Goal: Transaction & Acquisition: Subscribe to service/newsletter

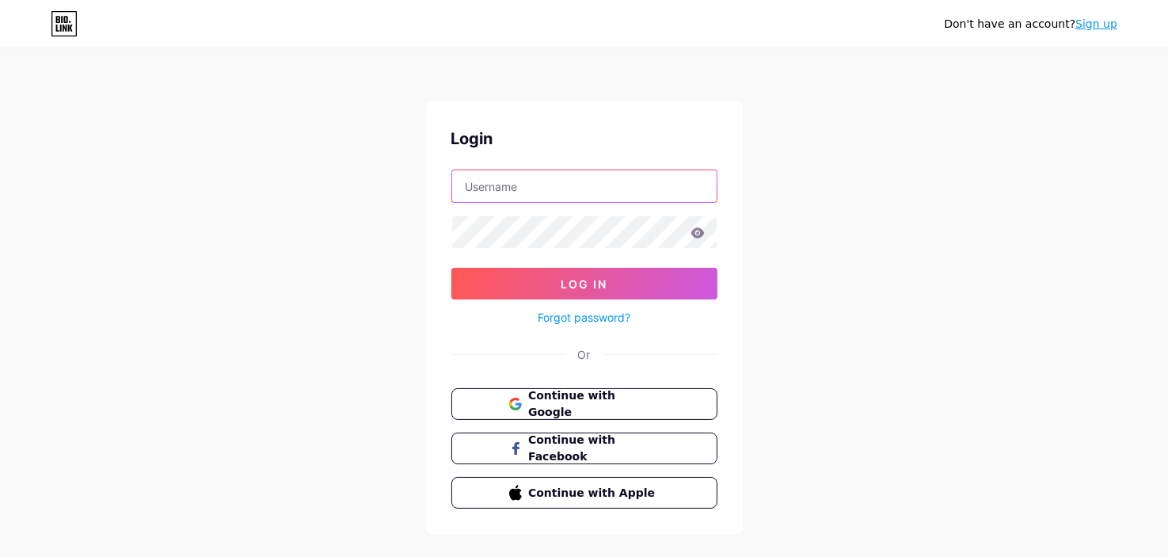
type input "[EMAIL_ADDRESS][DOMAIN_NAME]"
click at [604, 188] on input "[EMAIL_ADDRESS][DOMAIN_NAME]" at bounding box center [584, 186] width 264 height 32
type input "[EMAIL_ADDRESS][DOMAIN_NAME]"
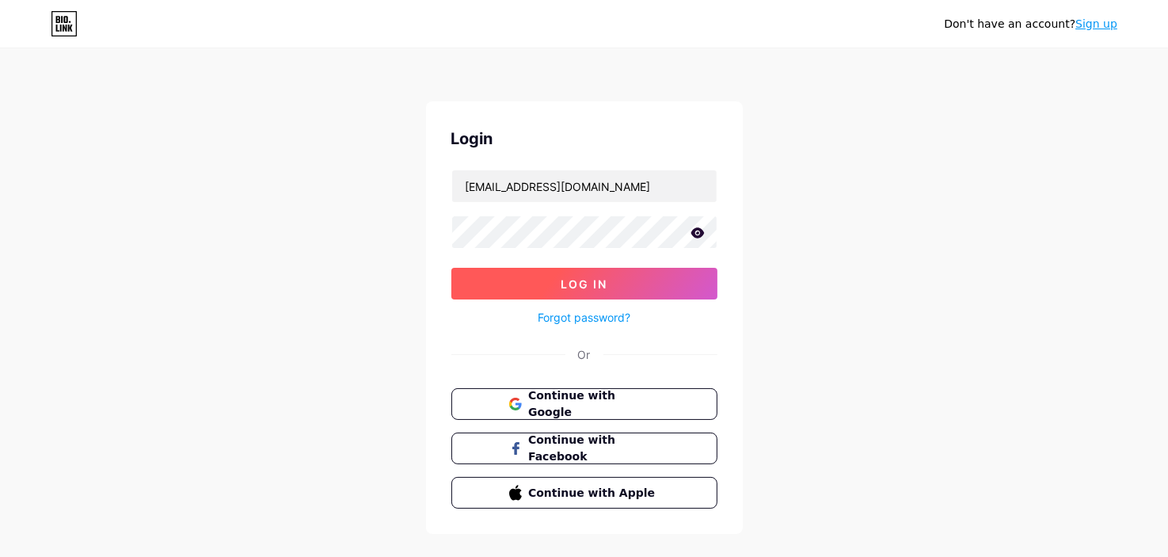
click at [621, 275] on button "Log In" at bounding box center [584, 284] width 266 height 32
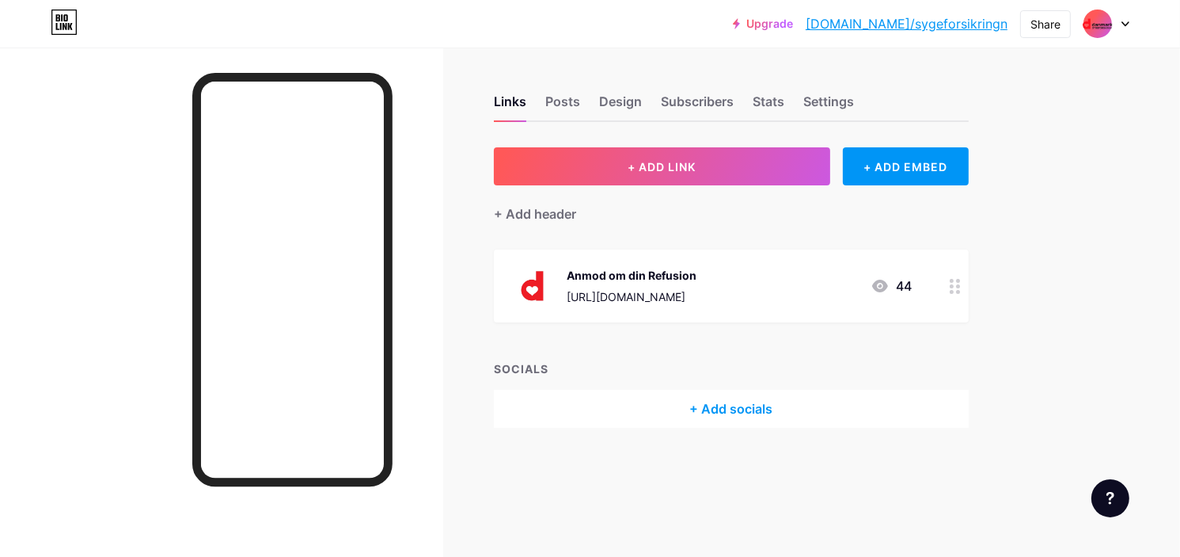
click at [1117, 21] on div at bounding box center [1107, 24] width 46 height 29
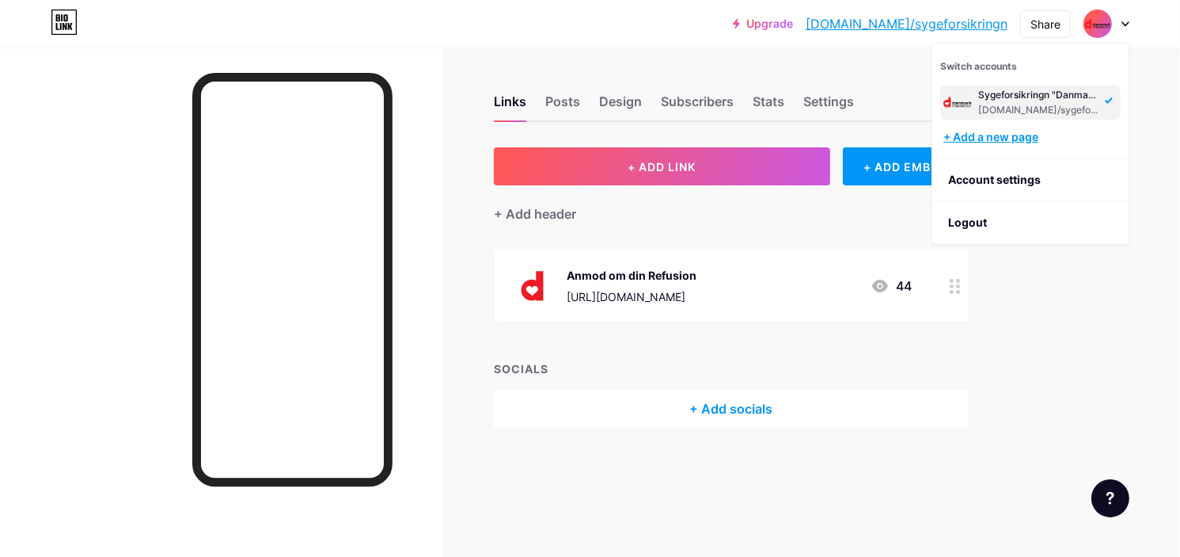
click at [1036, 143] on div "+ Add a new page" at bounding box center [1032, 137] width 177 height 16
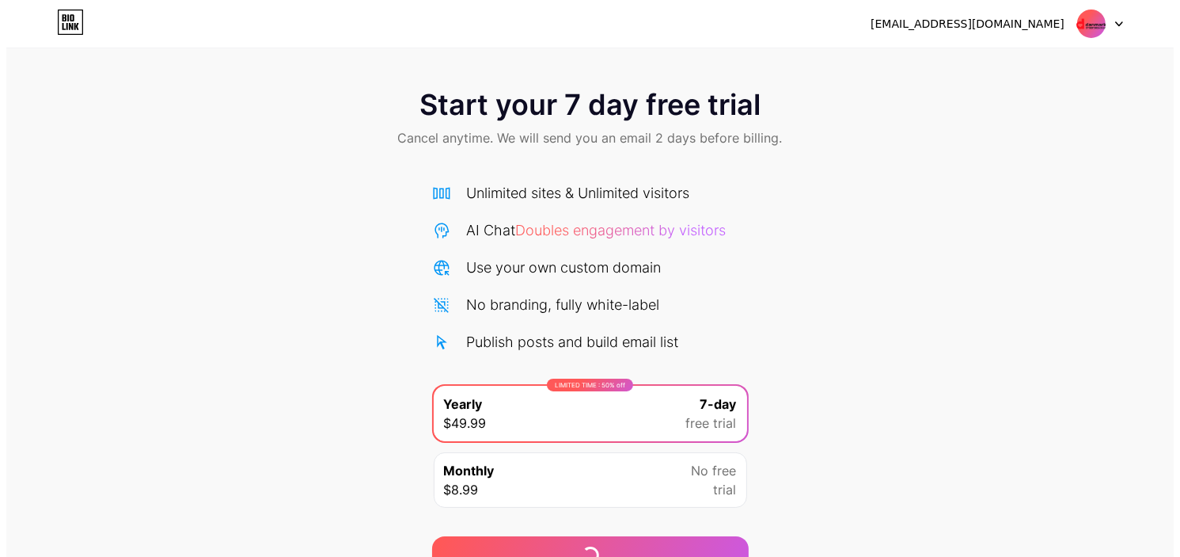
scroll to position [79, 0]
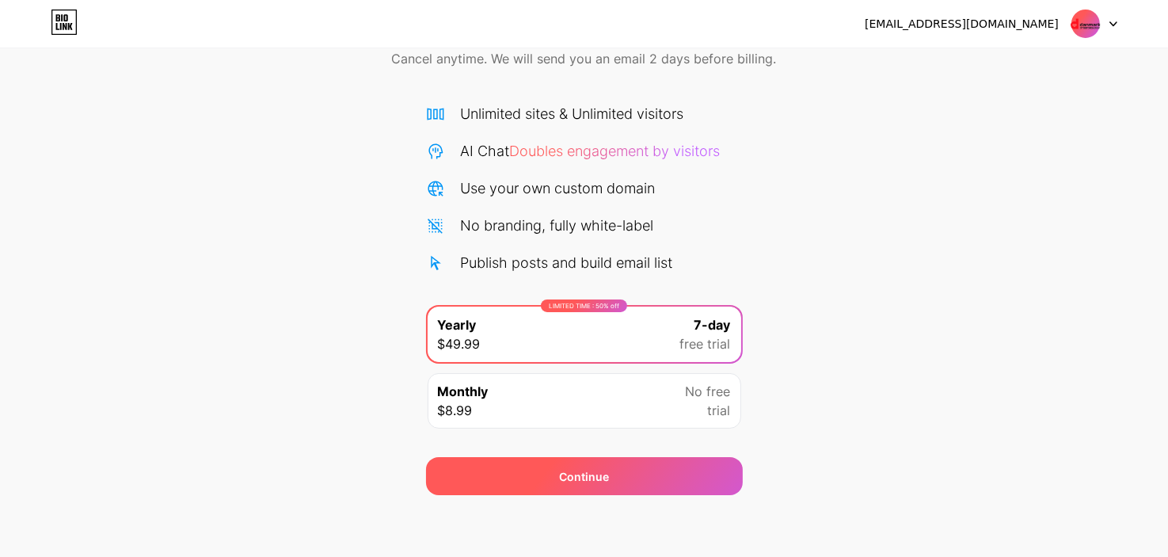
click at [614, 465] on div "Continue" at bounding box center [584, 476] width 317 height 38
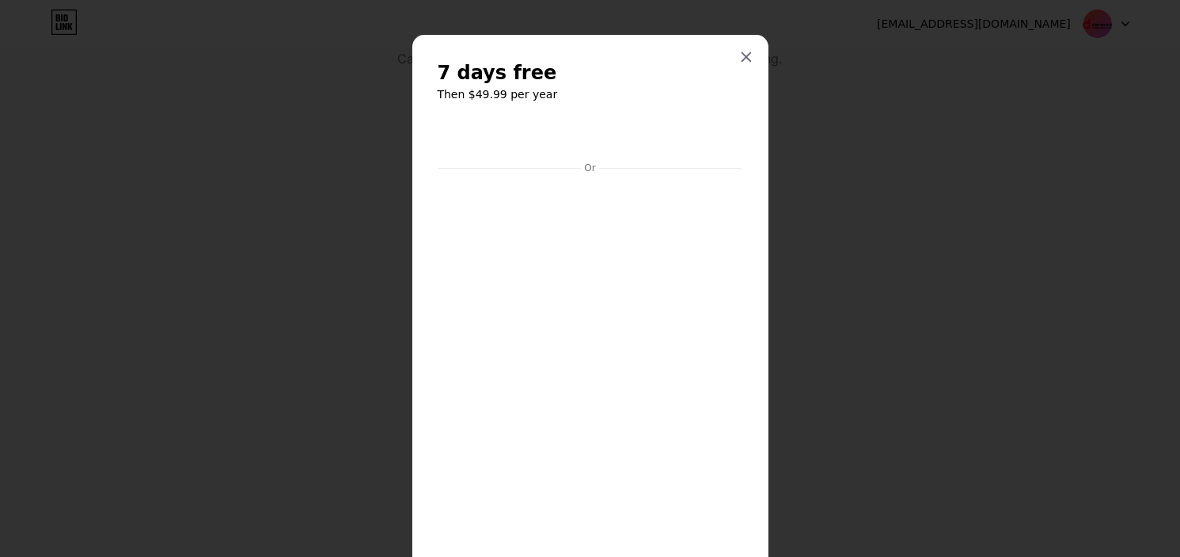
click at [583, 352] on iframe at bounding box center [590, 364] width 310 height 376
click at [928, 275] on div at bounding box center [590, 278] width 1180 height 557
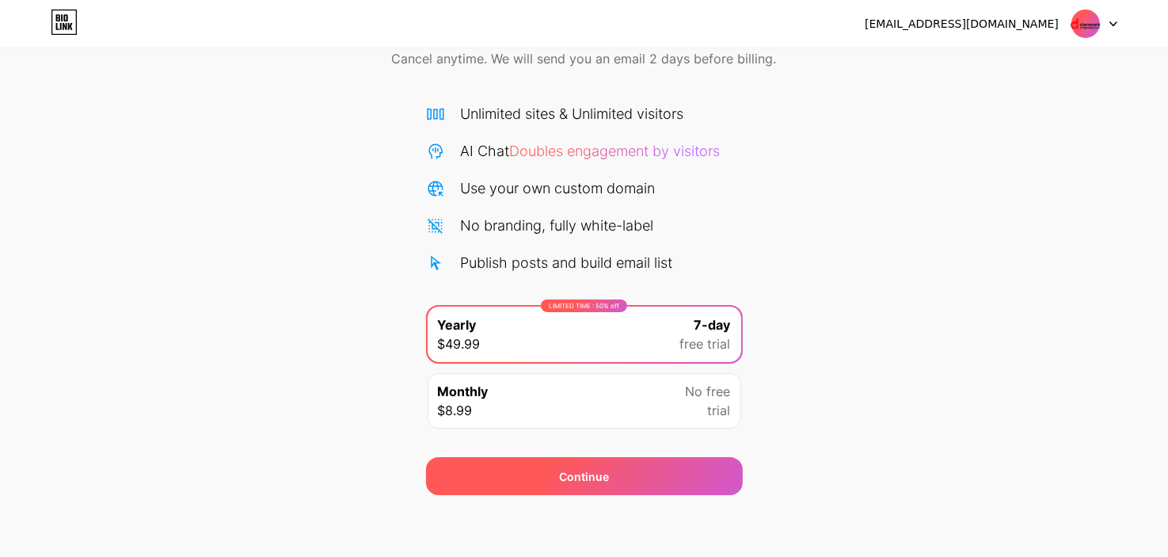
click at [637, 469] on div "Continue" at bounding box center [584, 476] width 317 height 38
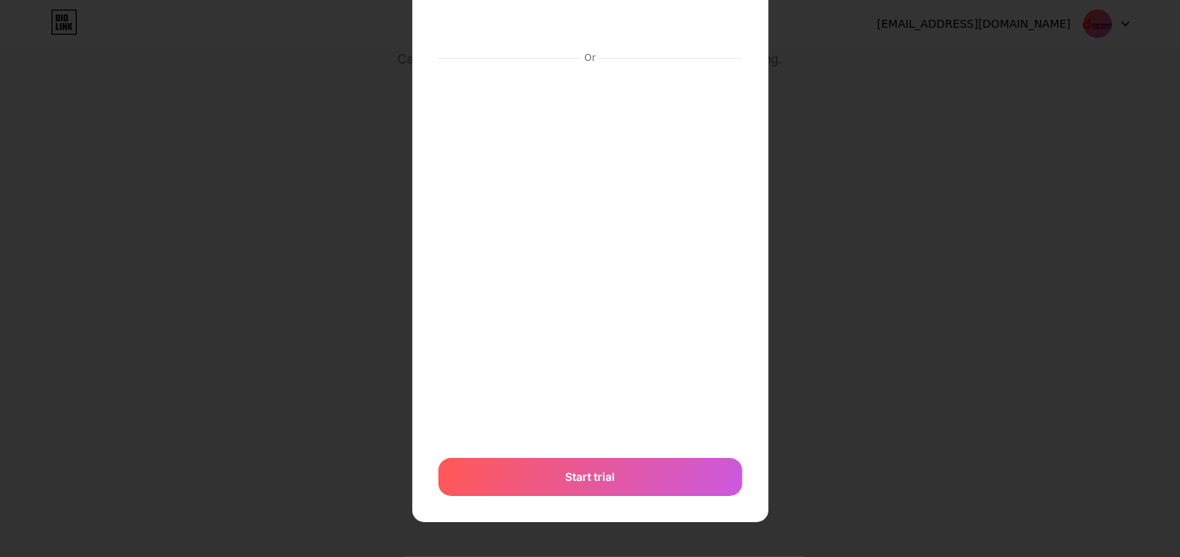
scroll to position [109, 0]
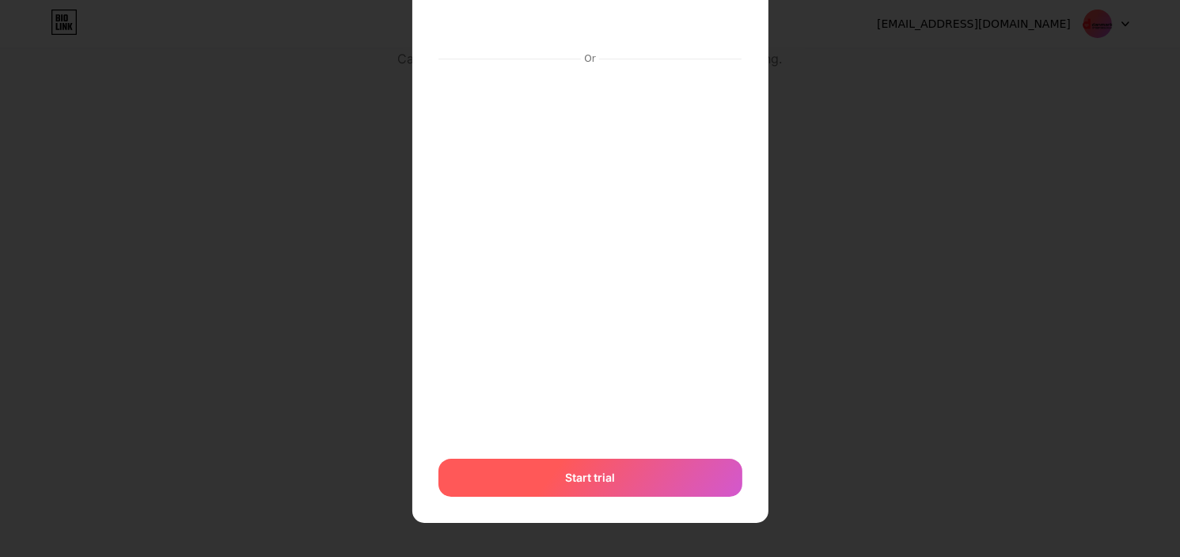
click at [625, 472] on div "Start trial" at bounding box center [591, 477] width 304 height 38
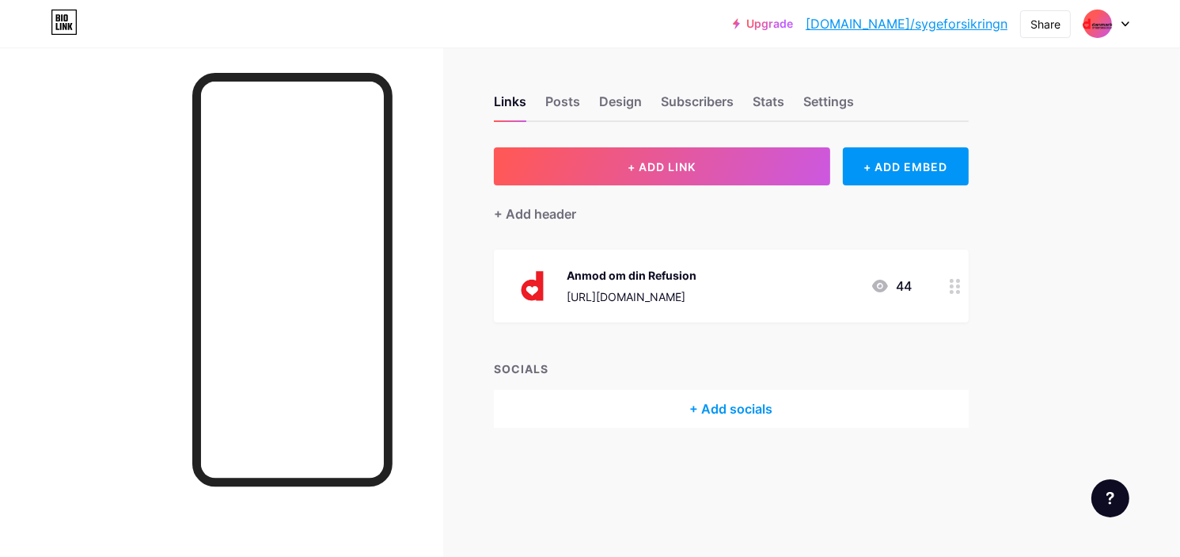
click at [1131, 25] on div "Upgrade [DOMAIN_NAME]/sygefo... [DOMAIN_NAME]/sygeforsikringn Share Switch acco…" at bounding box center [590, 24] width 1180 height 29
click at [1129, 22] on icon at bounding box center [1126, 24] width 6 height 4
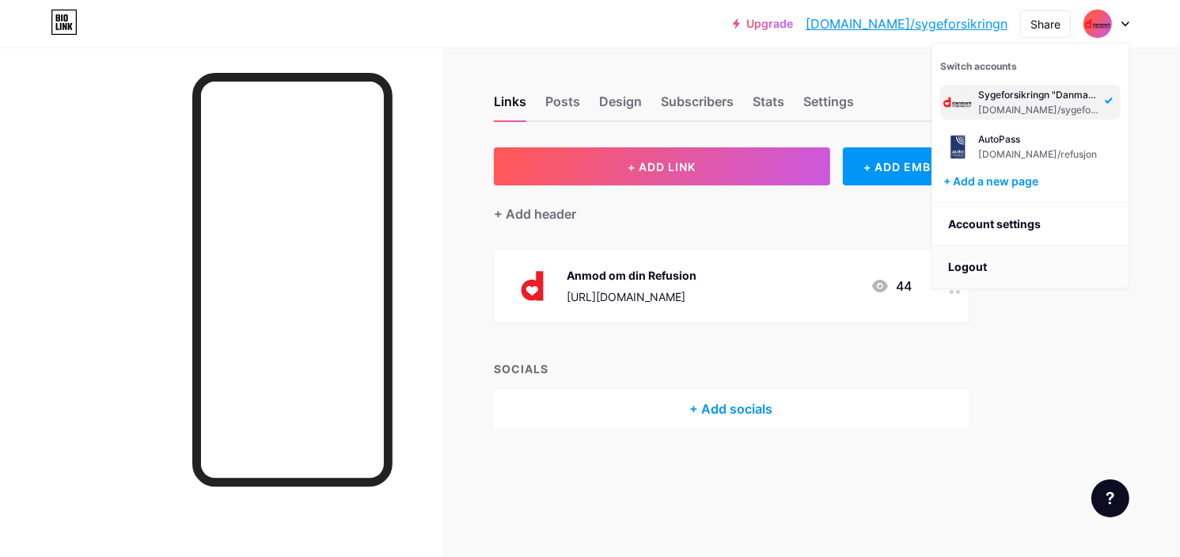
click at [982, 267] on li "Logout" at bounding box center [1031, 266] width 196 height 43
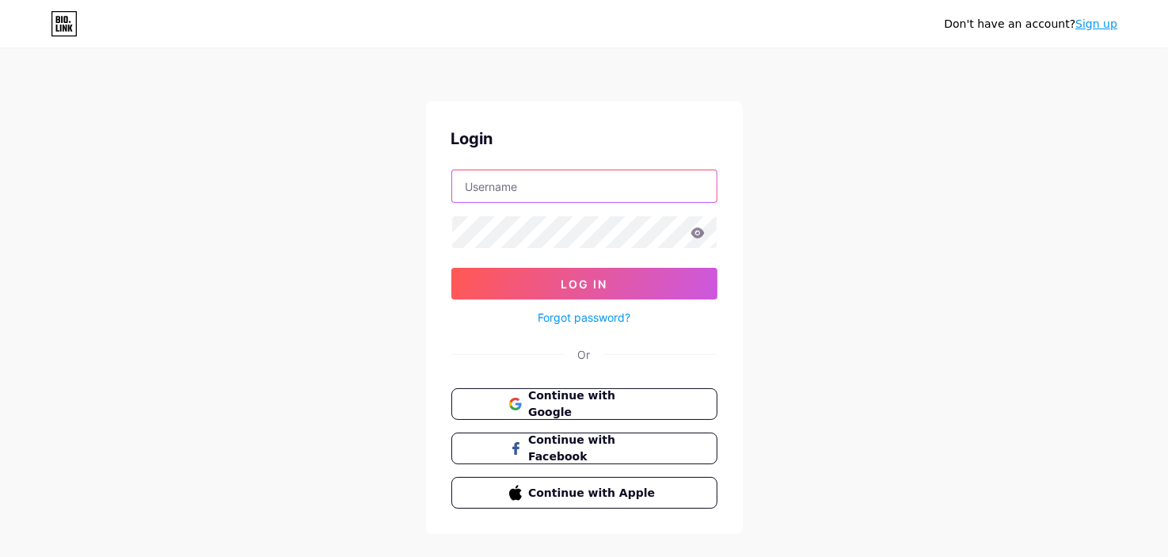
type input "[EMAIL_ADDRESS][DOMAIN_NAME]"
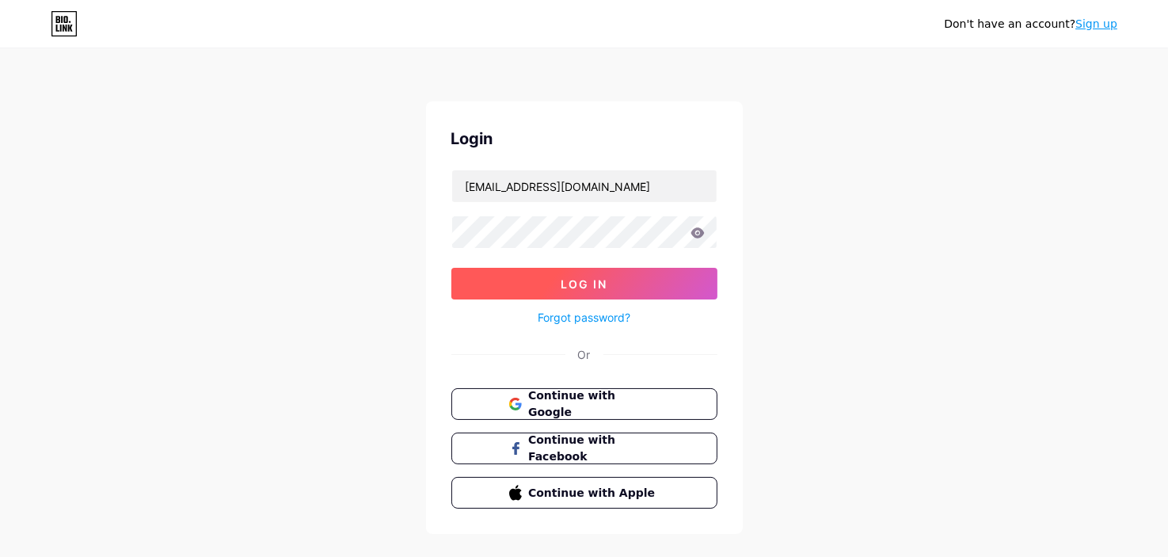
click at [580, 277] on span "Log In" at bounding box center [584, 283] width 47 height 13
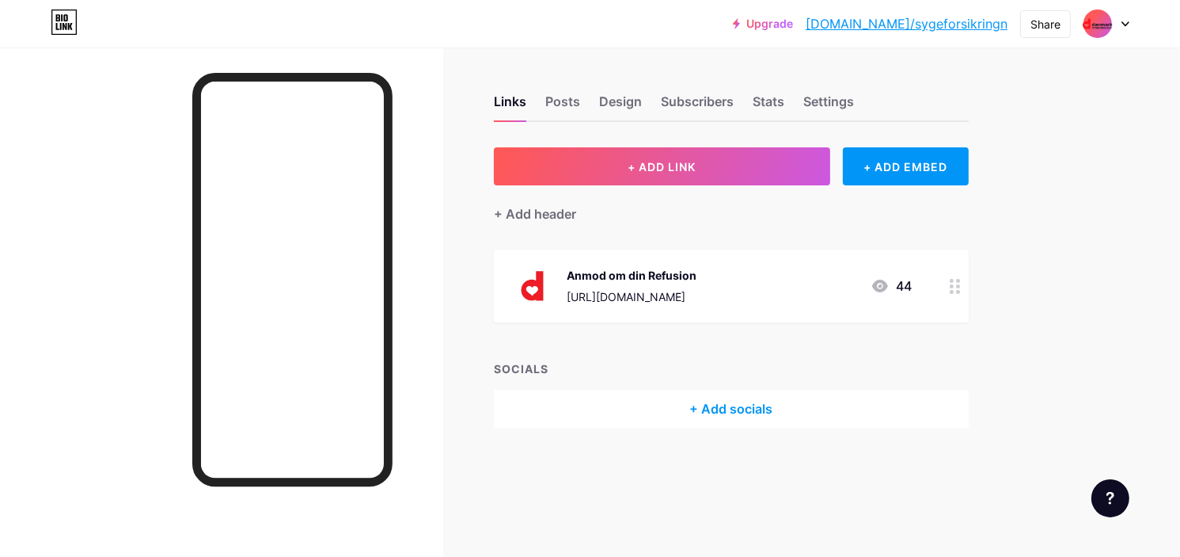
click at [1116, 24] on div at bounding box center [1107, 24] width 46 height 29
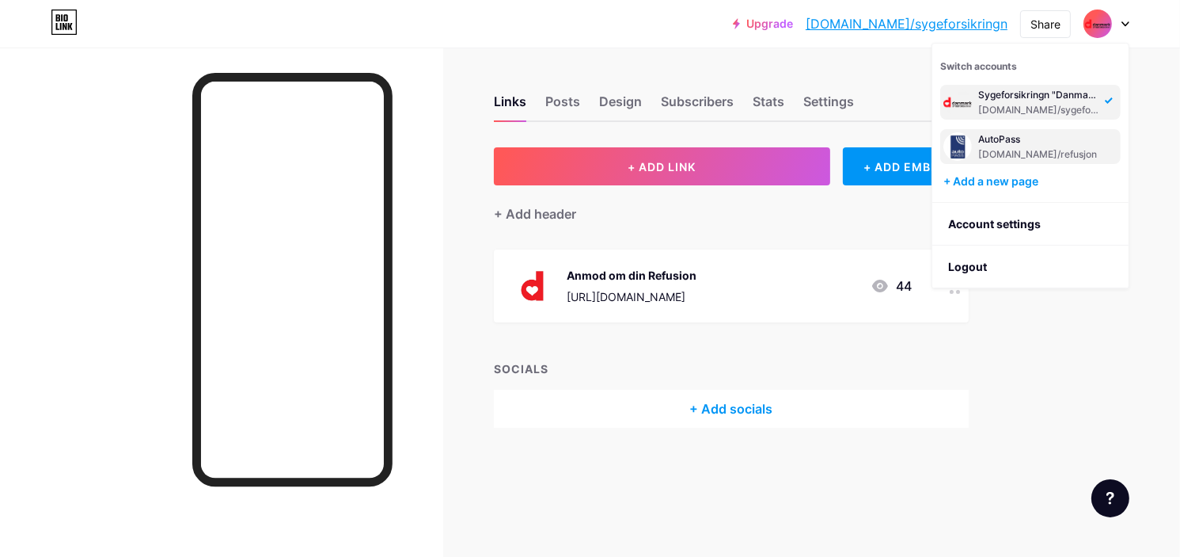
click at [1020, 151] on div "[DOMAIN_NAME]/refusjon" at bounding box center [1038, 154] width 119 height 13
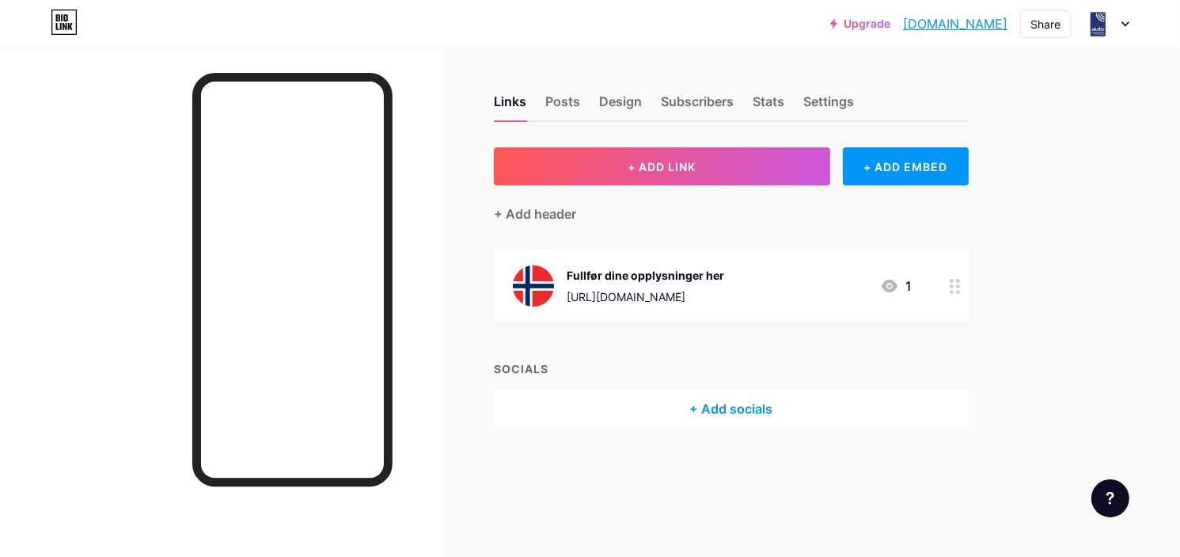
click at [998, 28] on link "refusjon.bio.link" at bounding box center [955, 23] width 105 height 19
click at [1122, 23] on icon at bounding box center [1126, 24] width 8 height 6
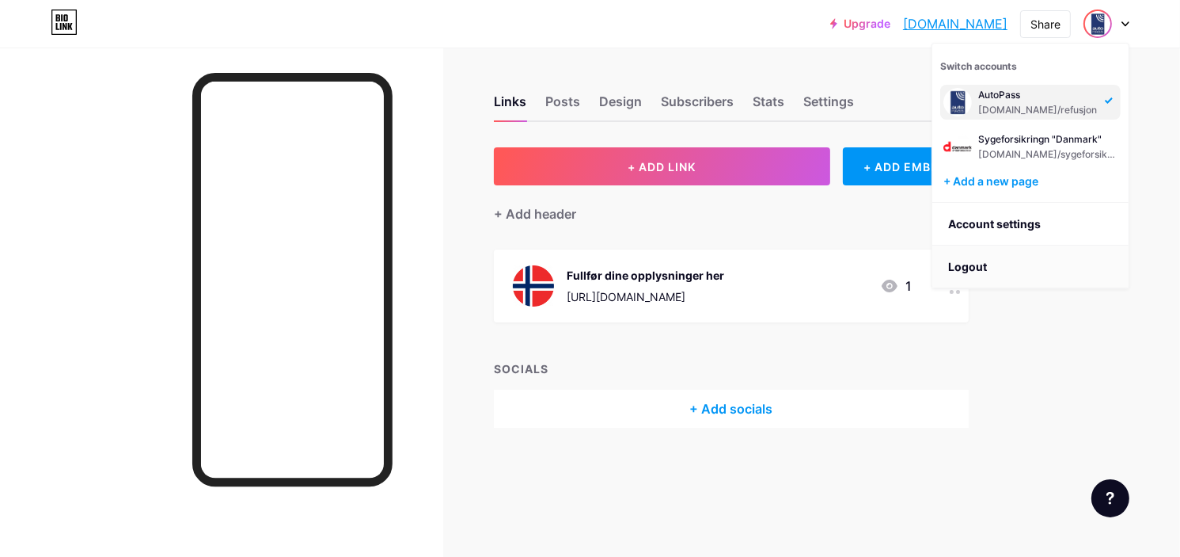
click at [990, 257] on li "Logout" at bounding box center [1031, 266] width 196 height 43
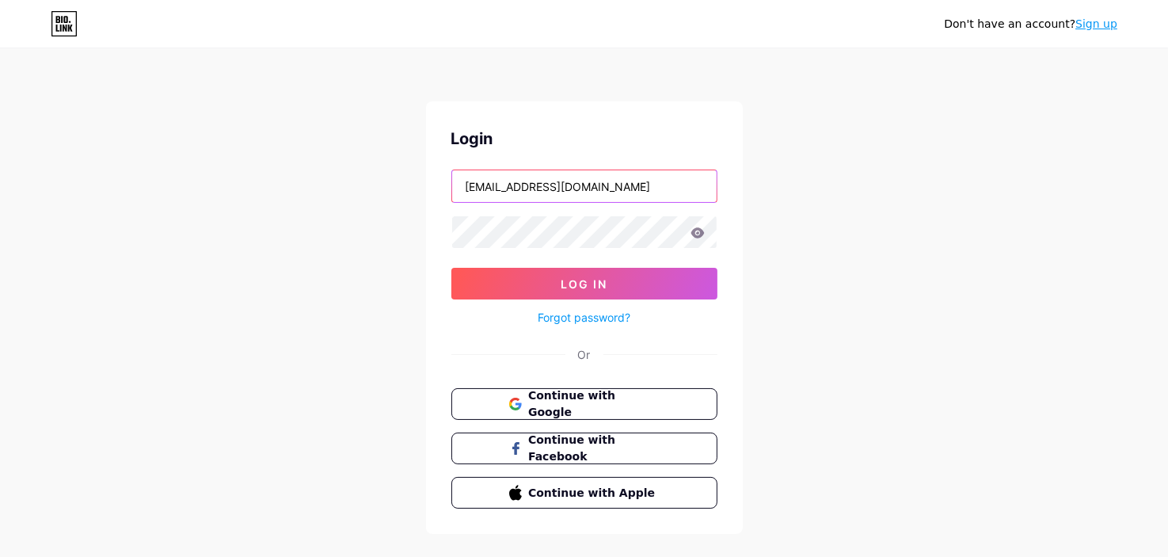
drag, startPoint x: 659, startPoint y: 196, endPoint x: 651, endPoint y: 192, distance: 8.5
click at [652, 192] on input "[EMAIL_ADDRESS][DOMAIN_NAME]" at bounding box center [584, 186] width 264 height 32
